Goal: Navigation & Orientation: Find specific page/section

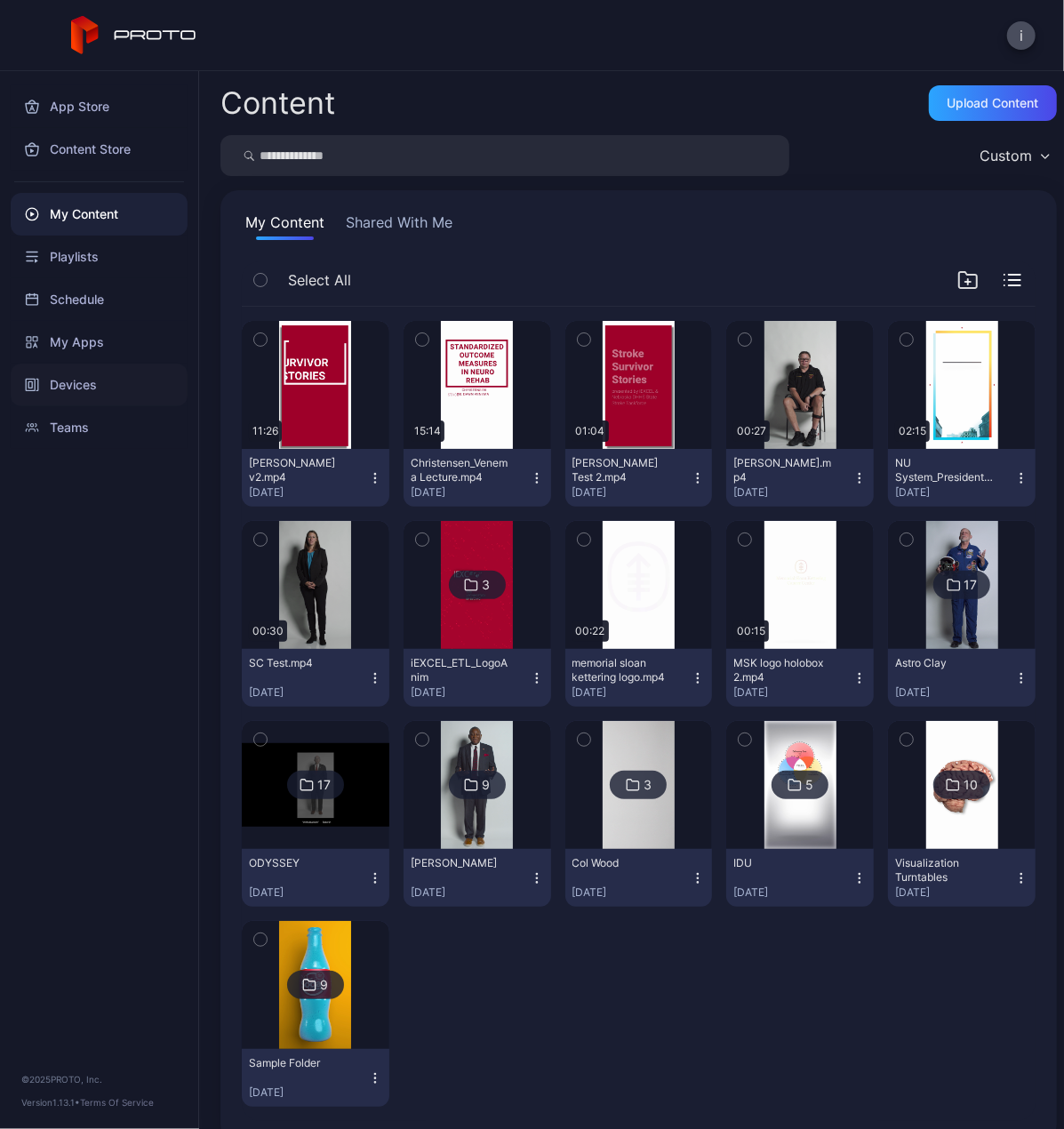
click at [75, 378] on div "Devices" at bounding box center [99, 385] width 177 height 43
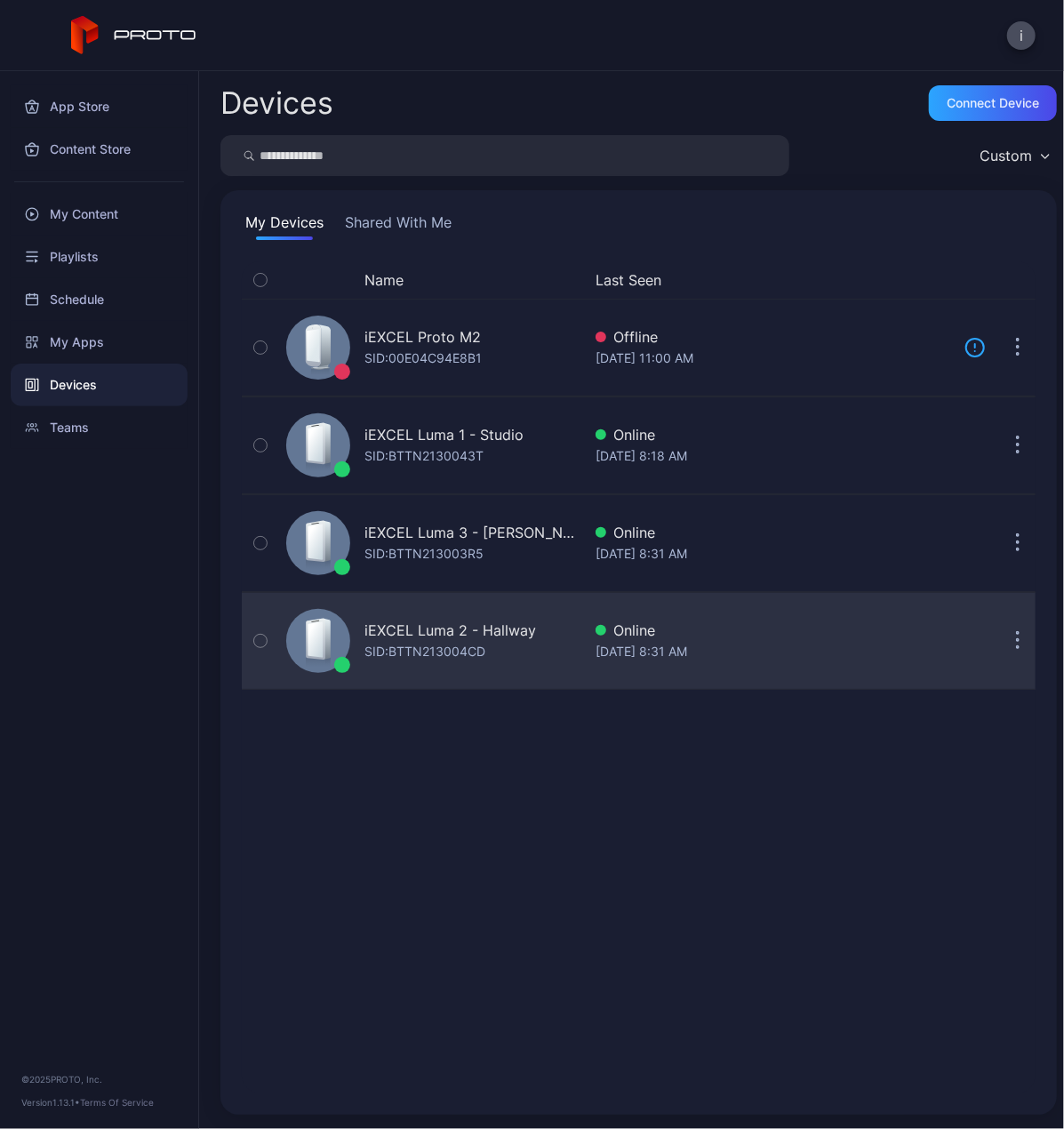
click at [453, 630] on div "iEXCEL Luma 2 - Hallway" at bounding box center [450, 630] width 172 height 22
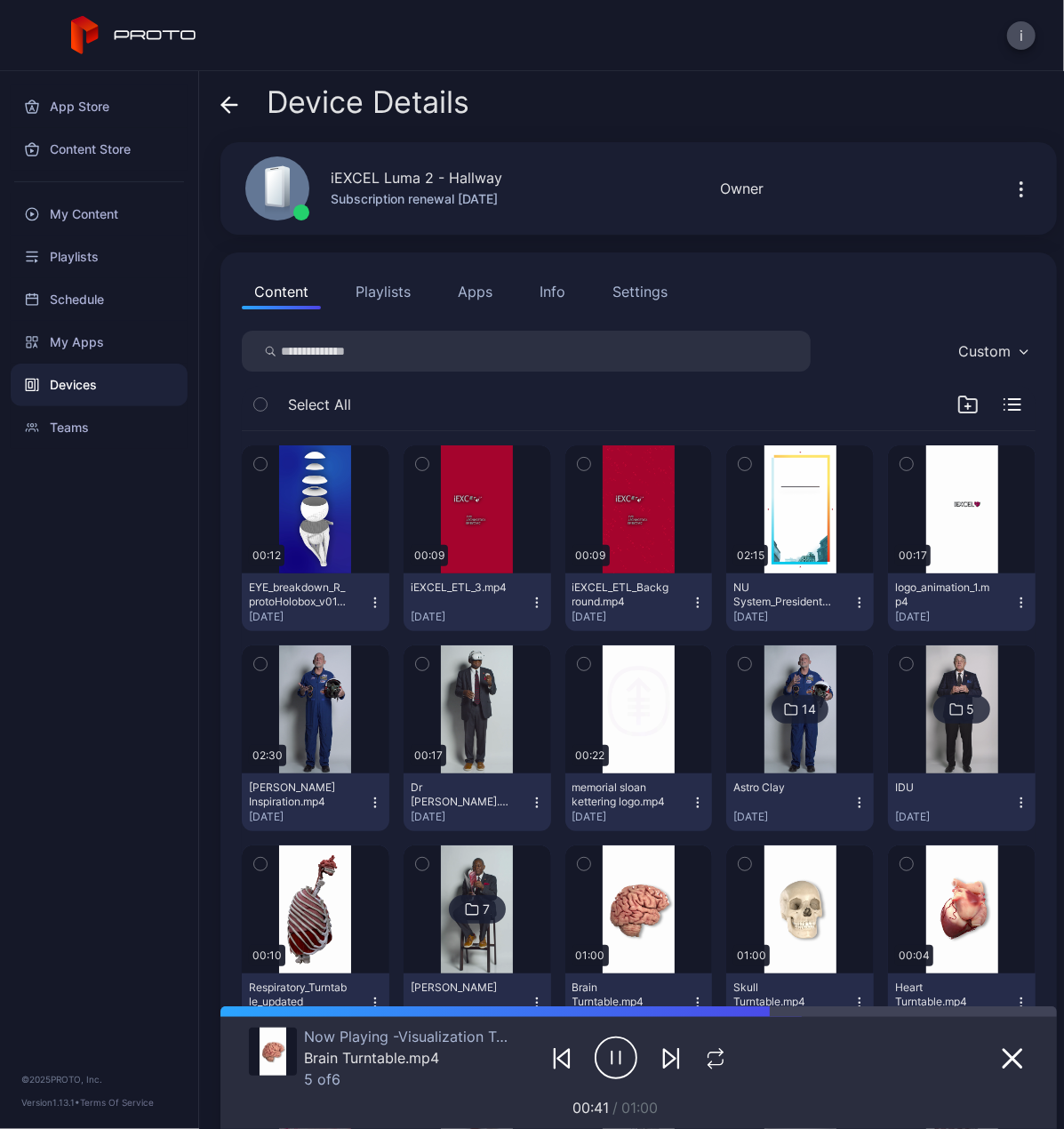
click at [64, 384] on div "Devices" at bounding box center [99, 385] width 177 height 43
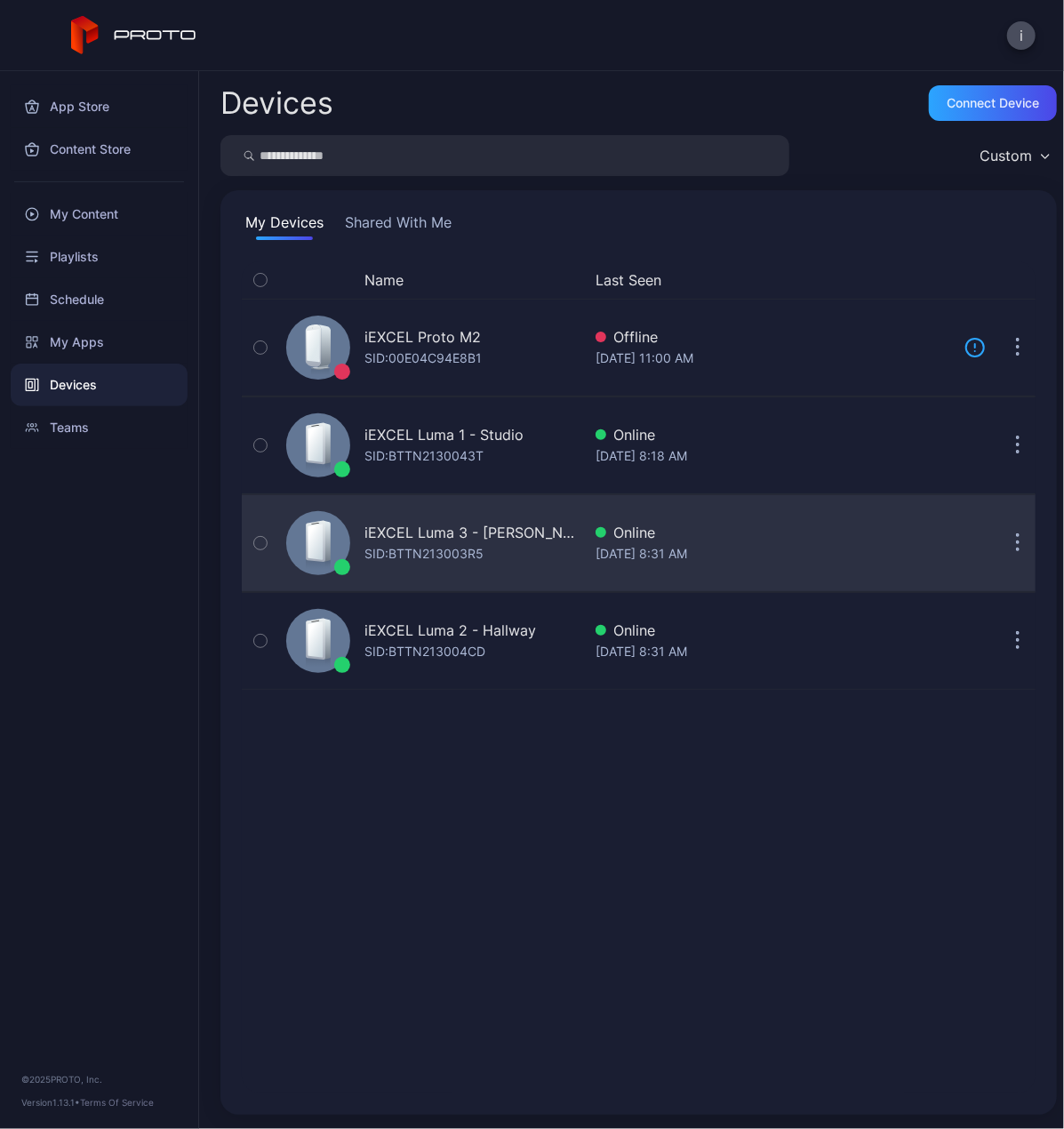
click at [467, 519] on div "iEXCEL Luma 3 - [PERSON_NAME]: BTTN213003R5" at bounding box center [430, 543] width 302 height 89
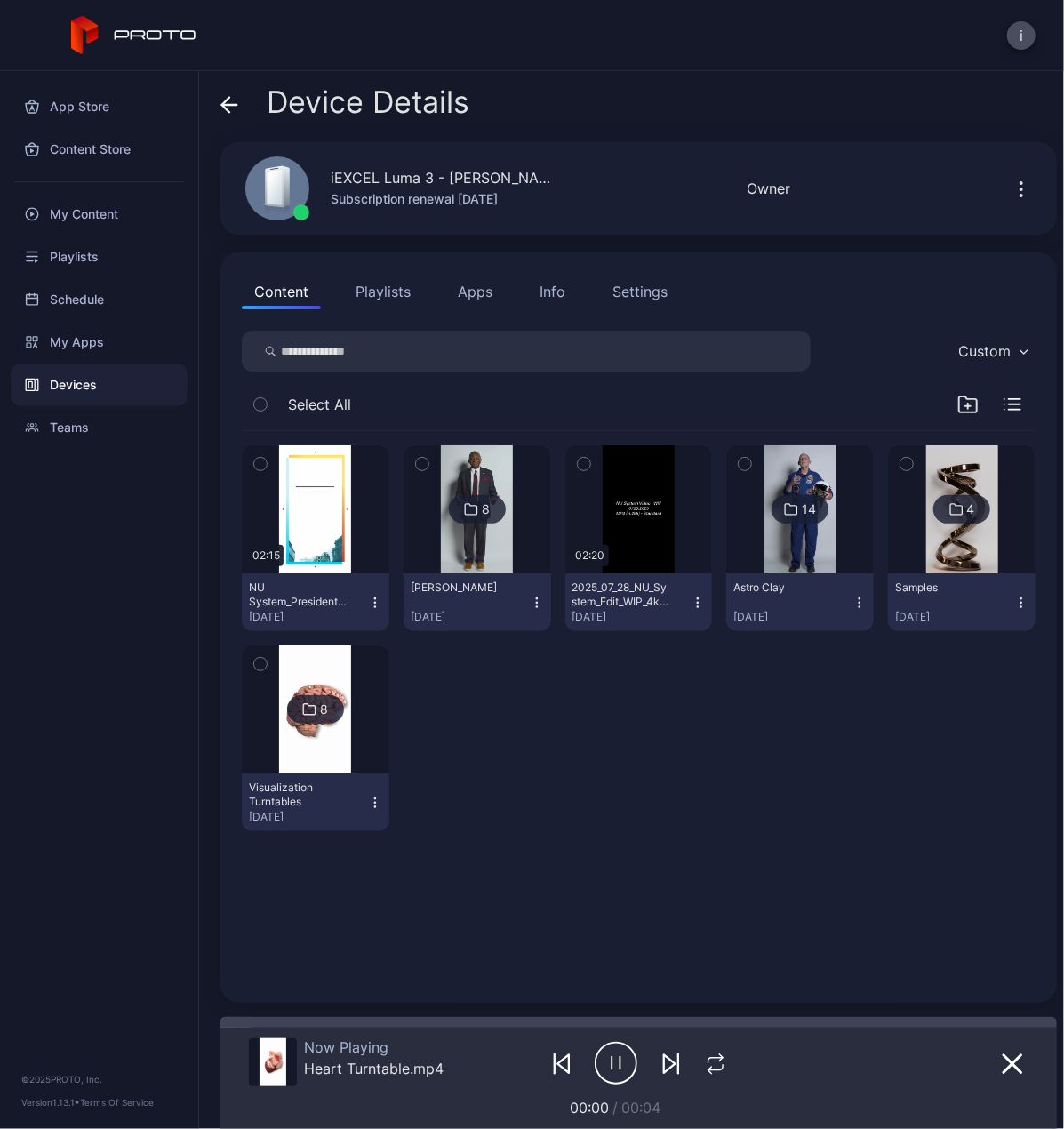
click at [802, 509] on div "14" at bounding box center [809, 509] width 14 height 16
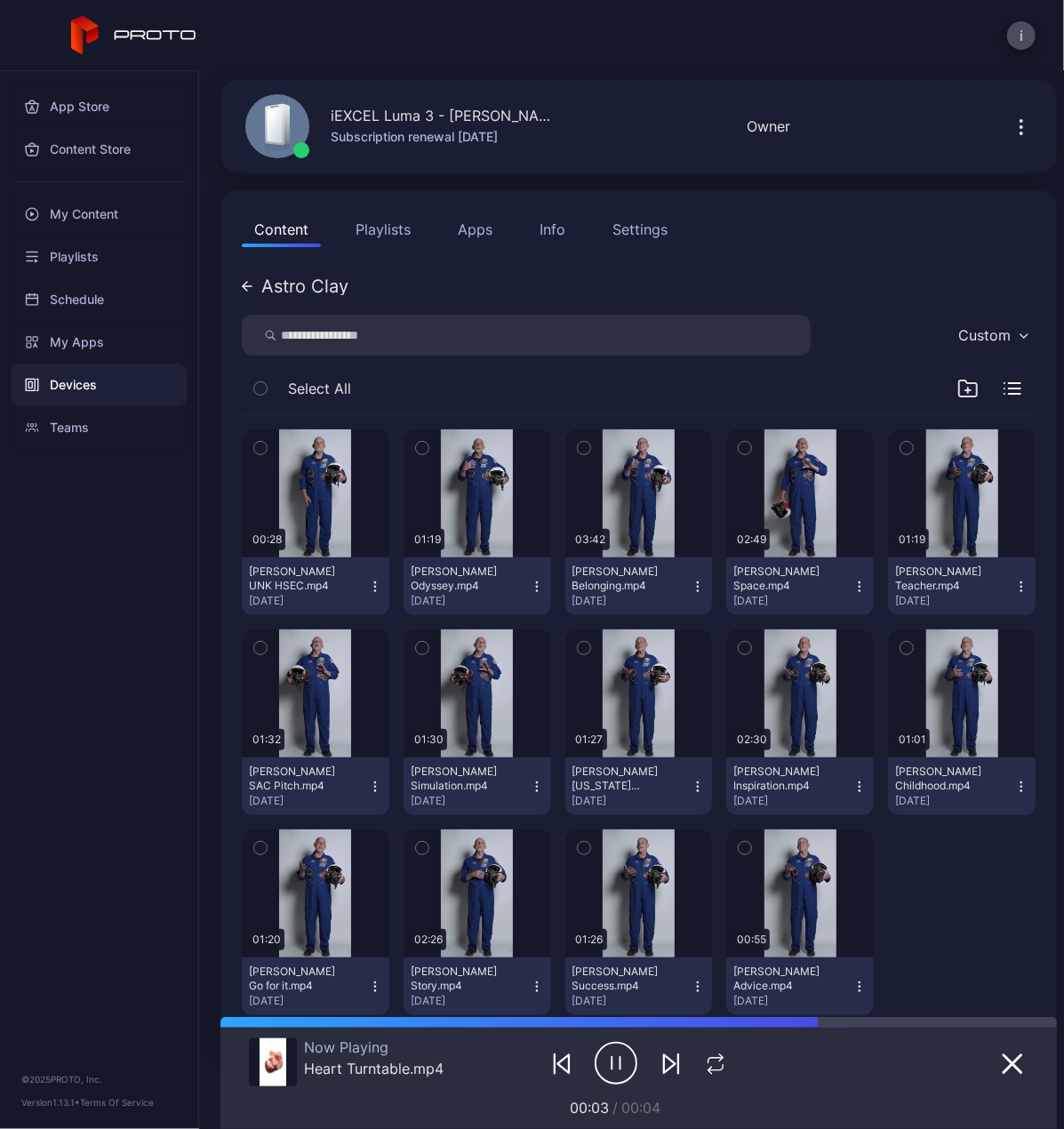
scroll to position [89, 0]
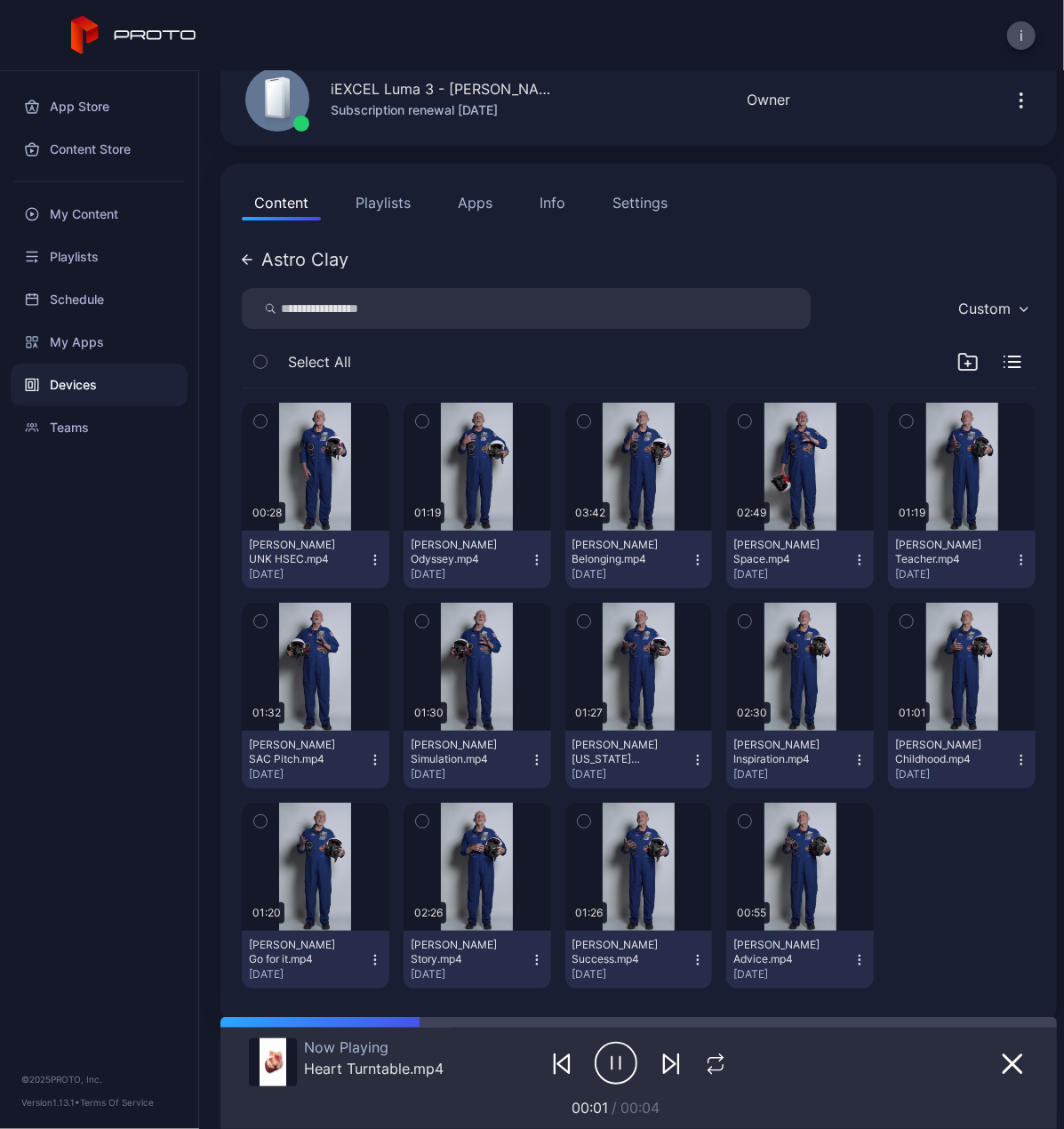
click at [247, 256] on icon at bounding box center [247, 259] width 11 height 11
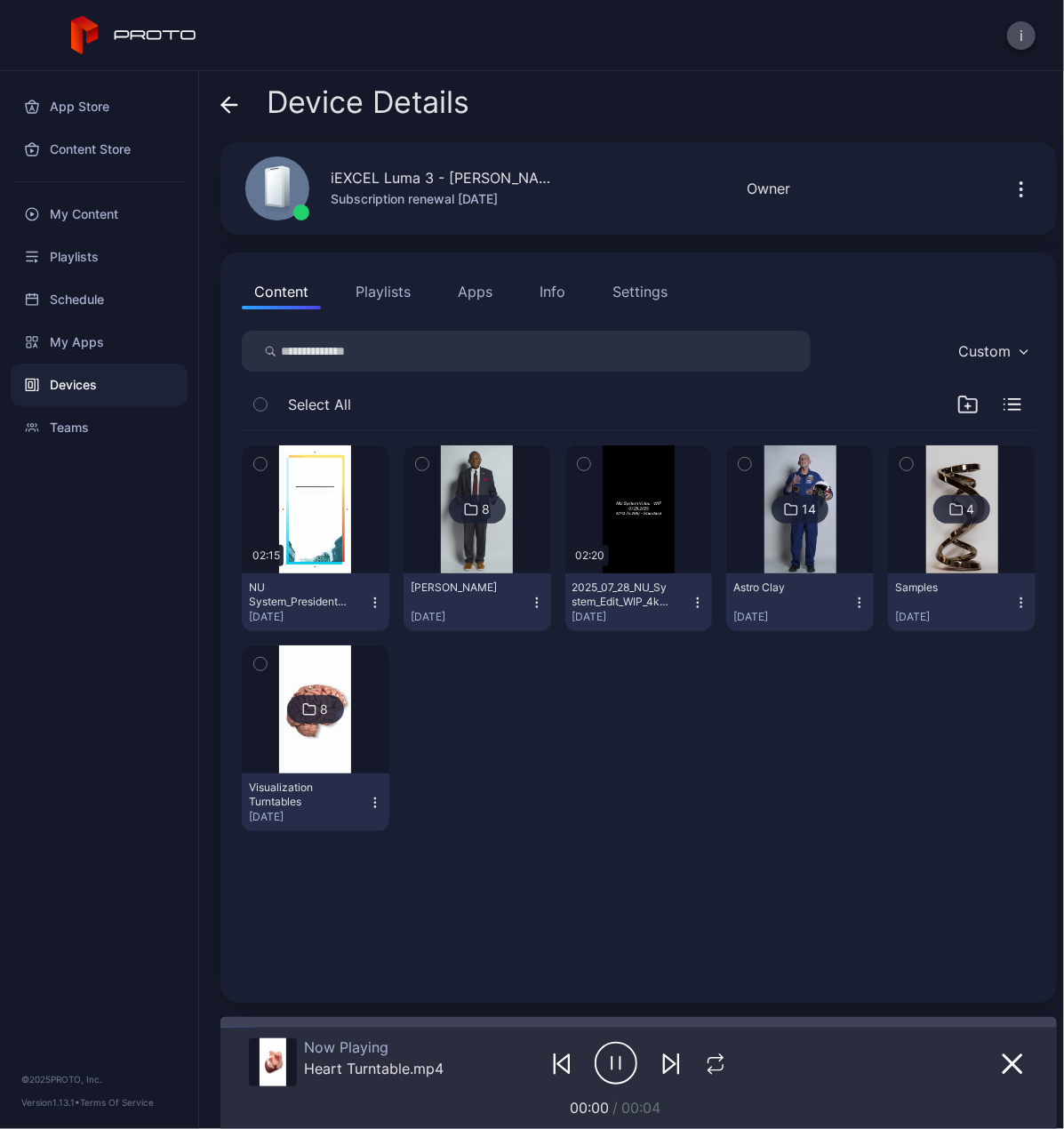
click at [226, 98] on icon at bounding box center [229, 105] width 18 height 18
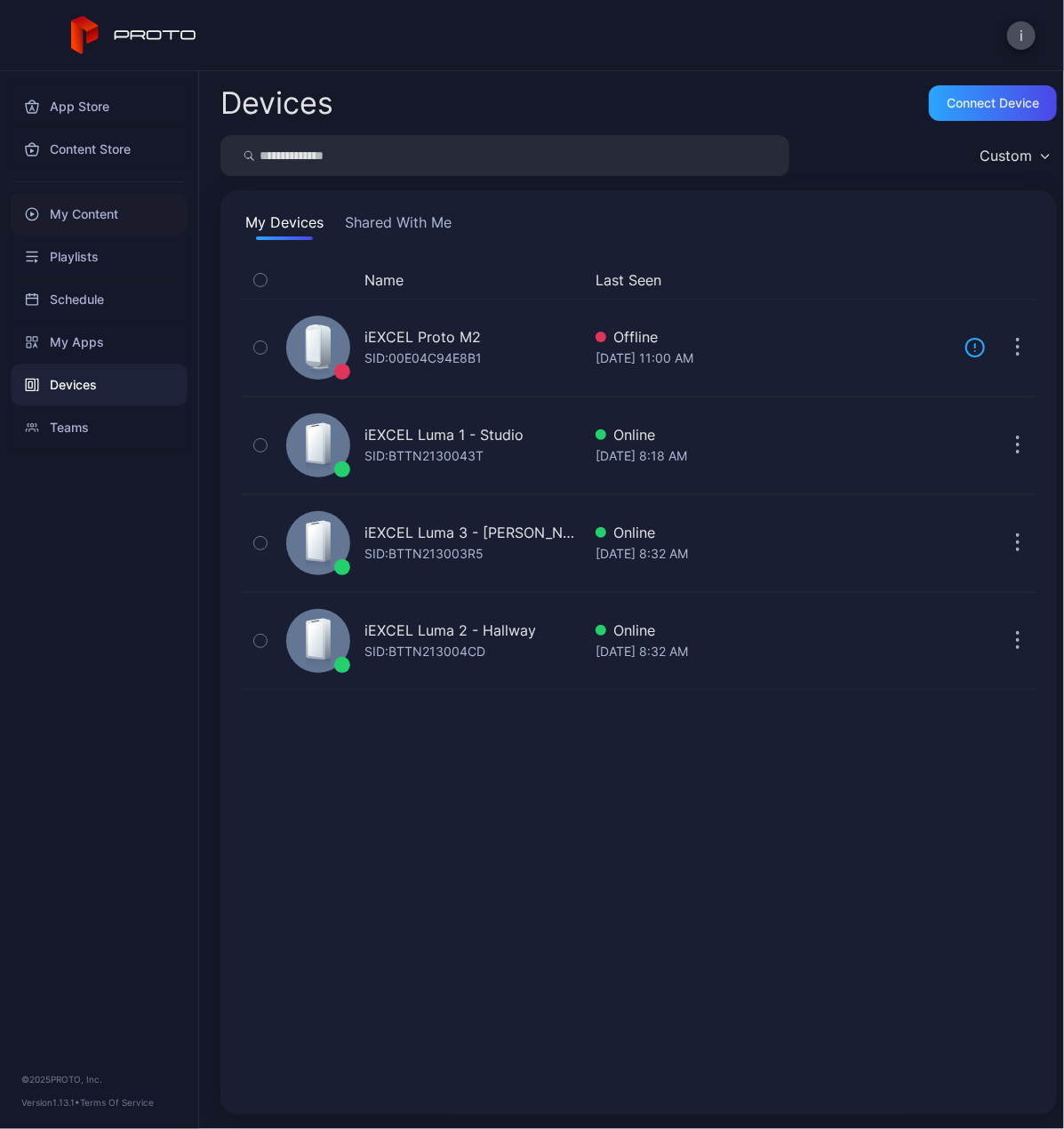
click at [102, 218] on div "My Content" at bounding box center [99, 214] width 177 height 43
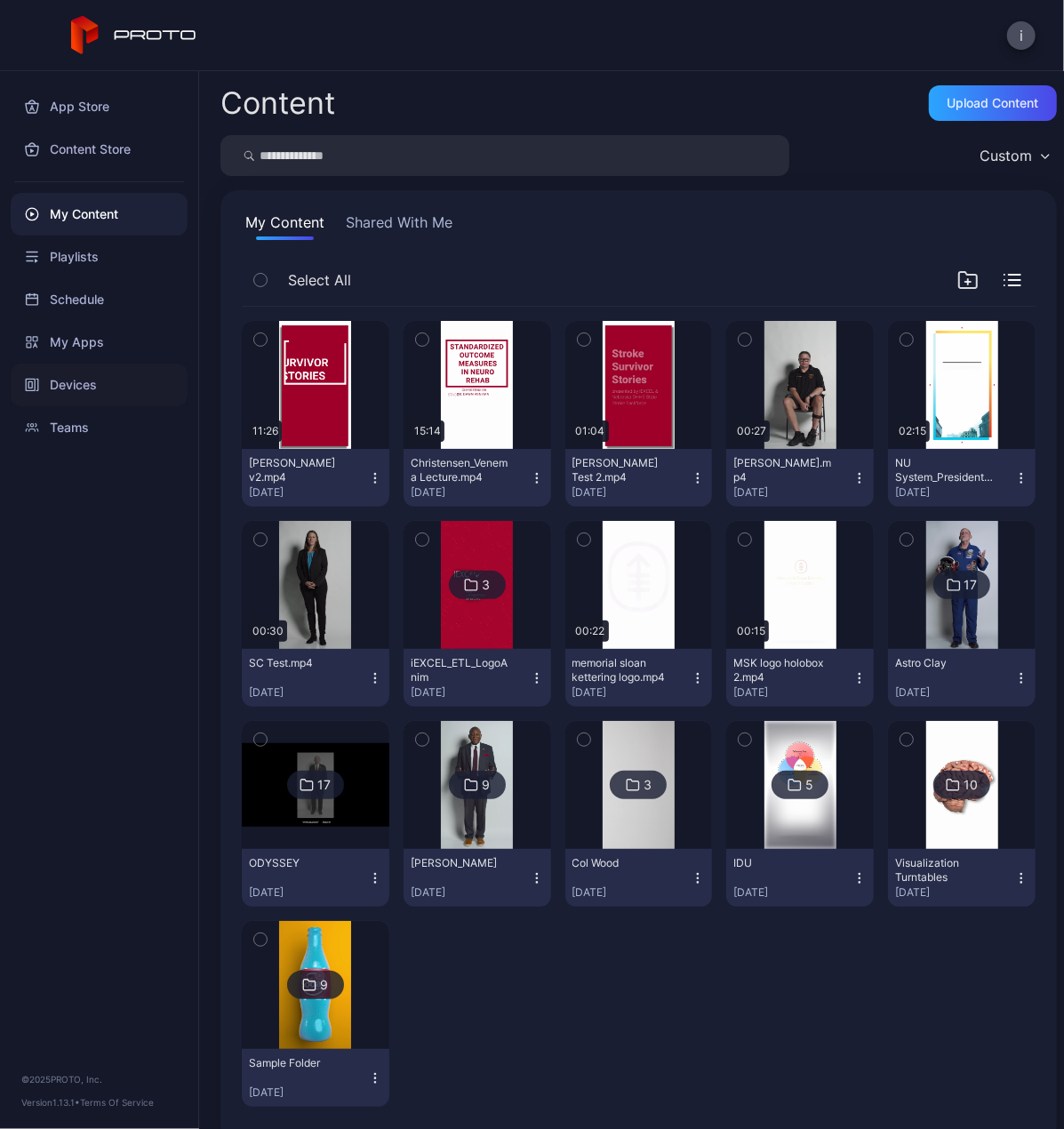
click at [89, 388] on div "Devices" at bounding box center [99, 385] width 177 height 43
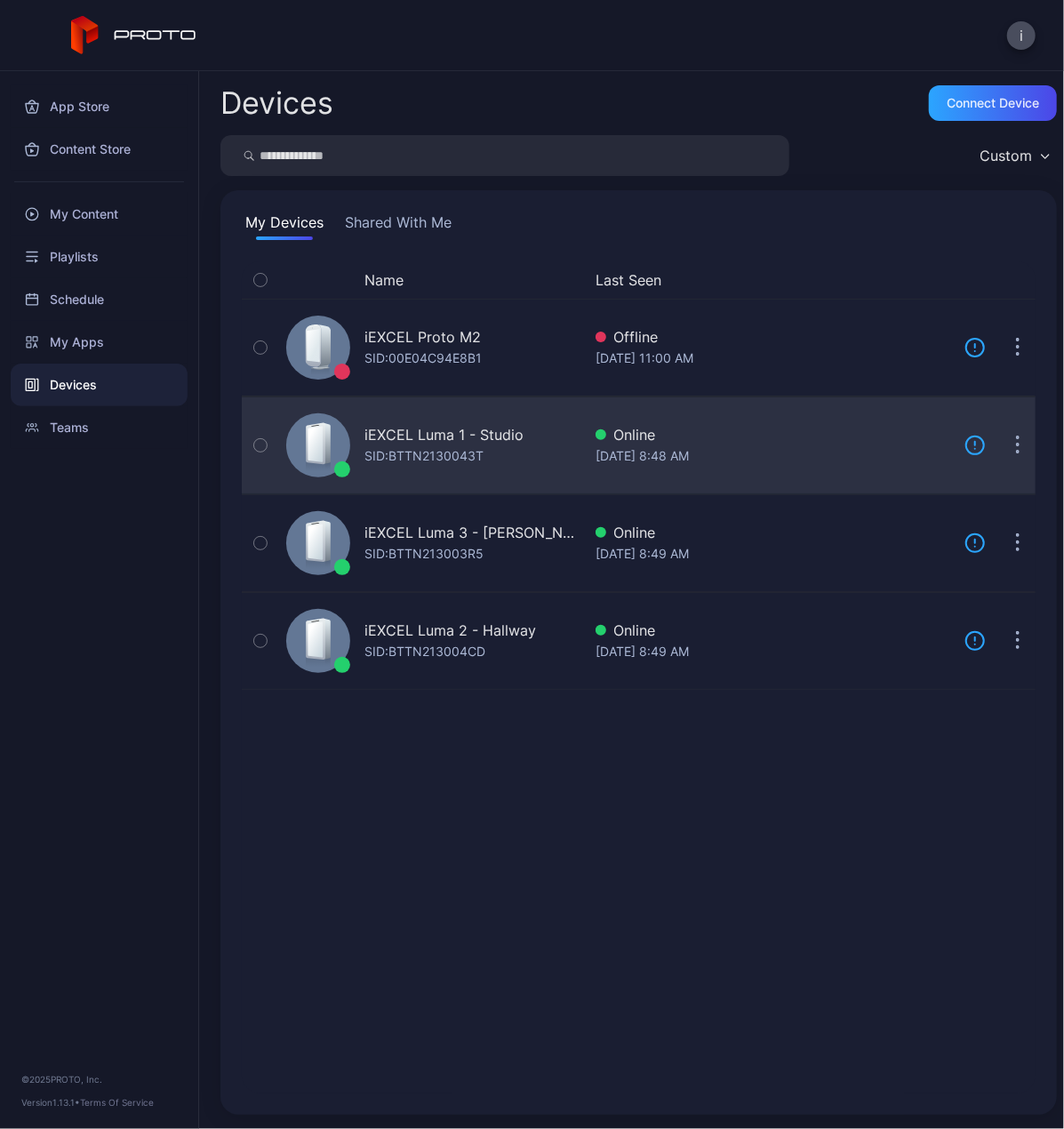
click at [423, 434] on div "iEXCEL Luma 1 - Studio" at bounding box center [444, 435] width 159 height 22
